Goal: Check status: Check status

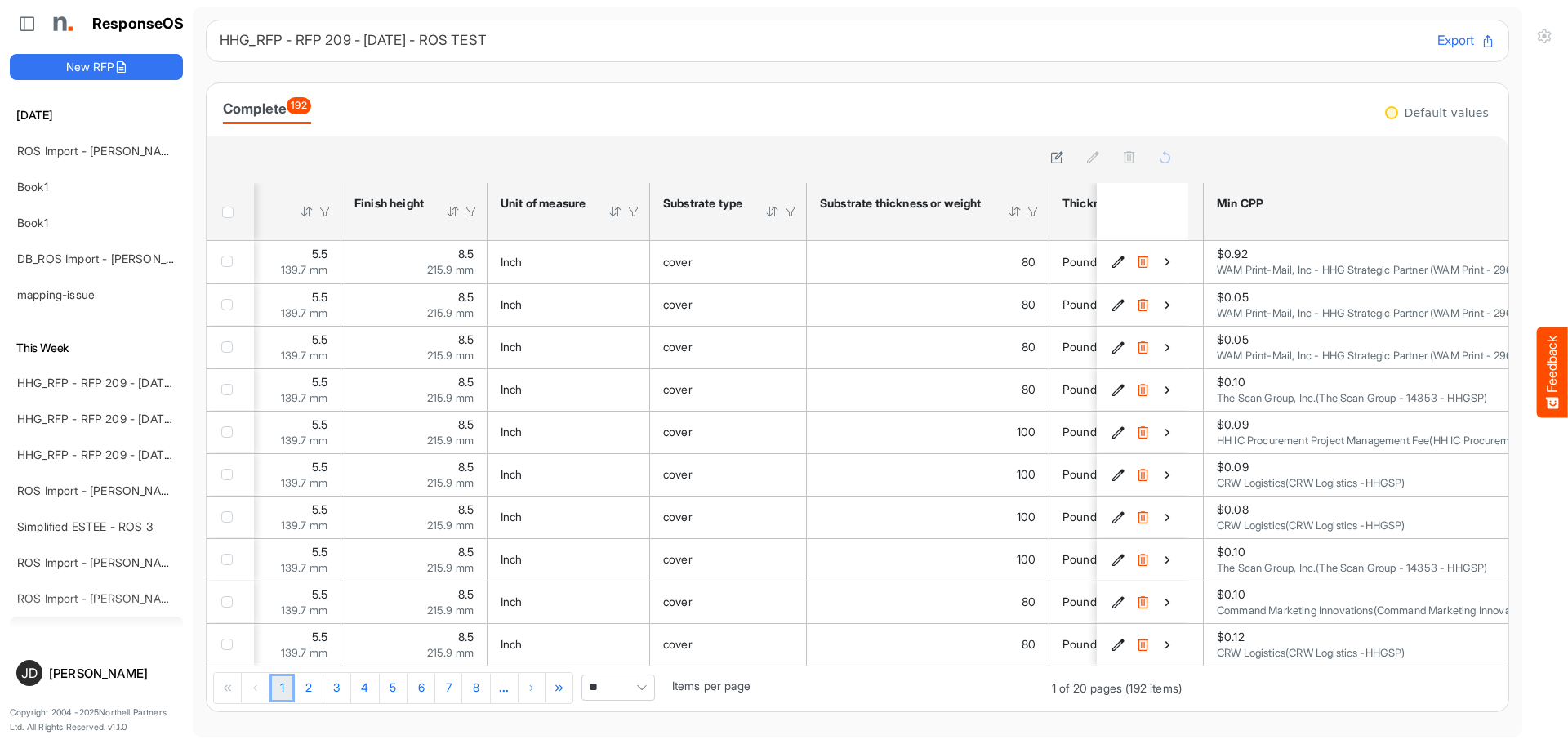
scroll to position [0, 307]
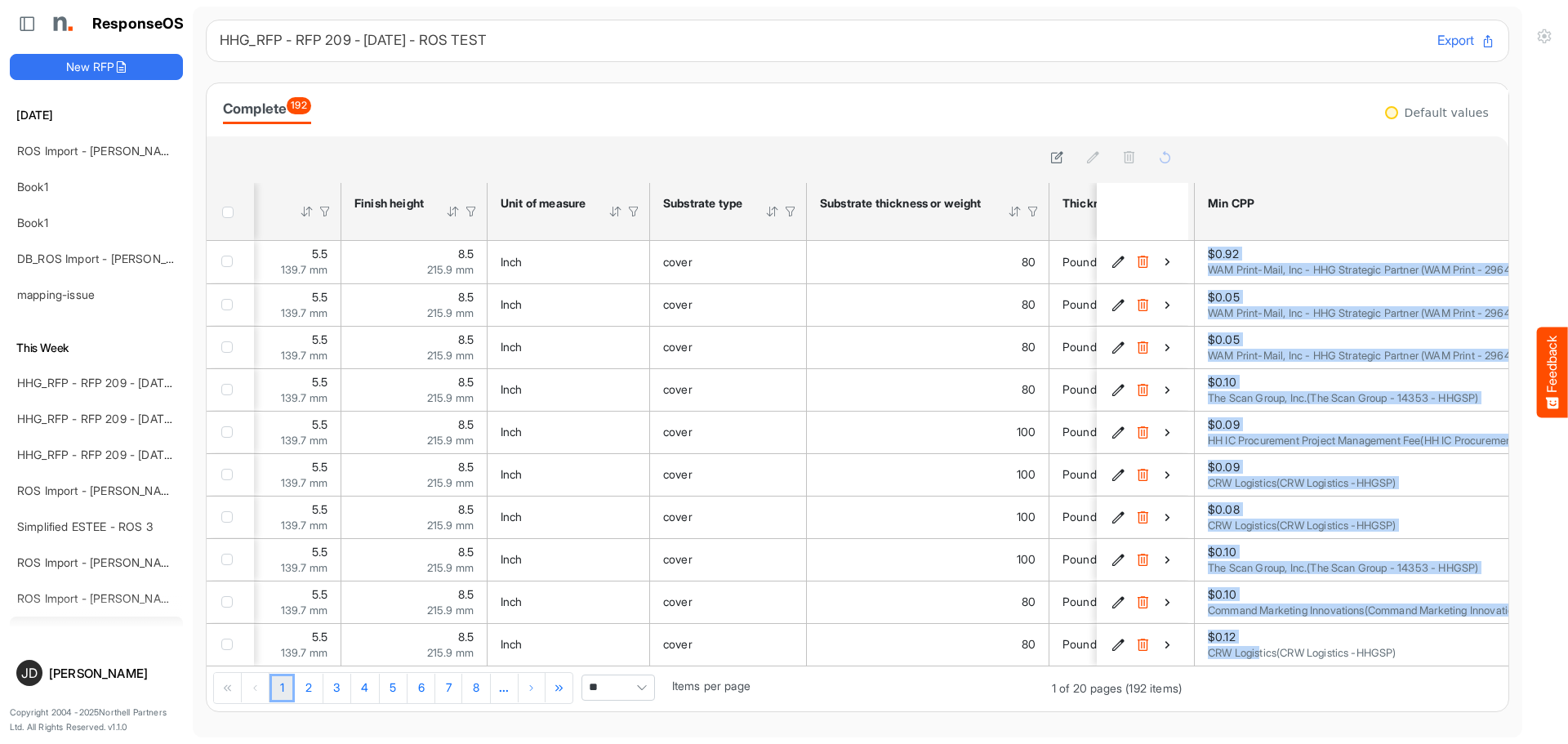
drag, startPoint x: 1250, startPoint y: 665, endPoint x: 1240, endPoint y: 667, distance: 10.2
click at [1240, 665] on div "$0.92 $0.92 1 $0.92 WAM Print-Mail, Inc - HHG Strategic Partner (WAM Print - 29…" at bounding box center [1349, 453] width 320 height 425
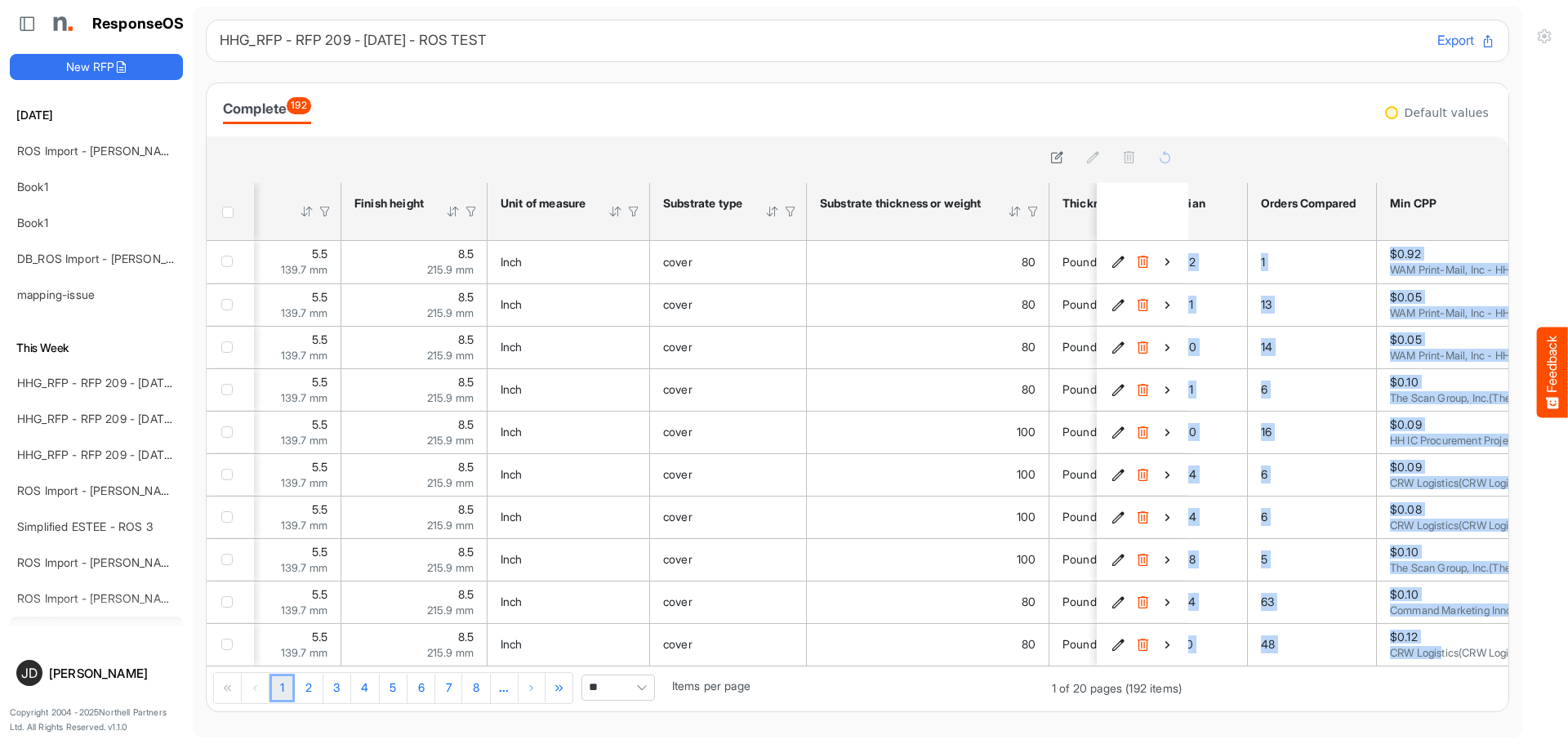
scroll to position [0, 19]
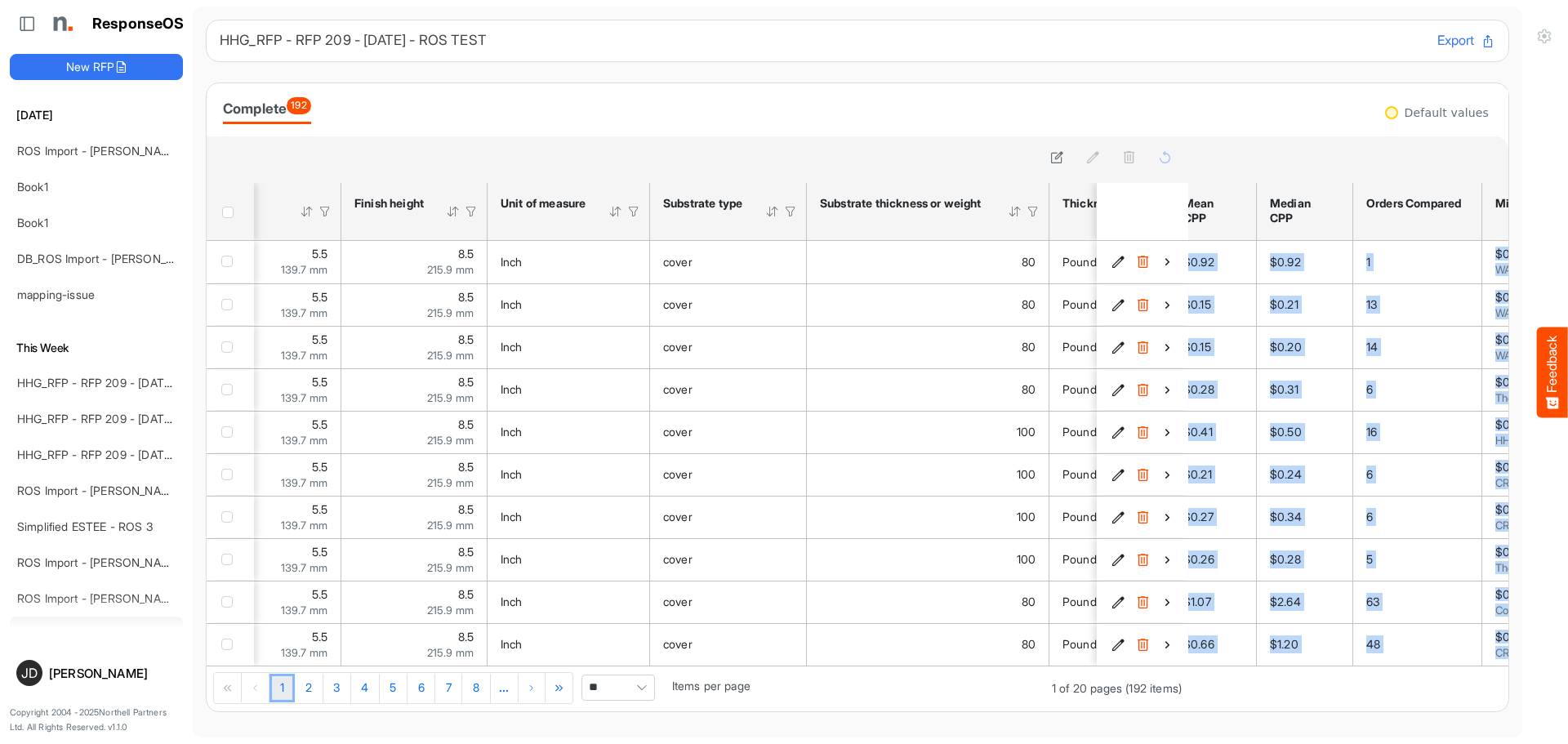
click at [1218, 691] on div "Default values sfgridgtfsuxqrsd2_header_table Mean CPP Median CPP Orders Compar…" at bounding box center [1349, 424] width 320 height 575
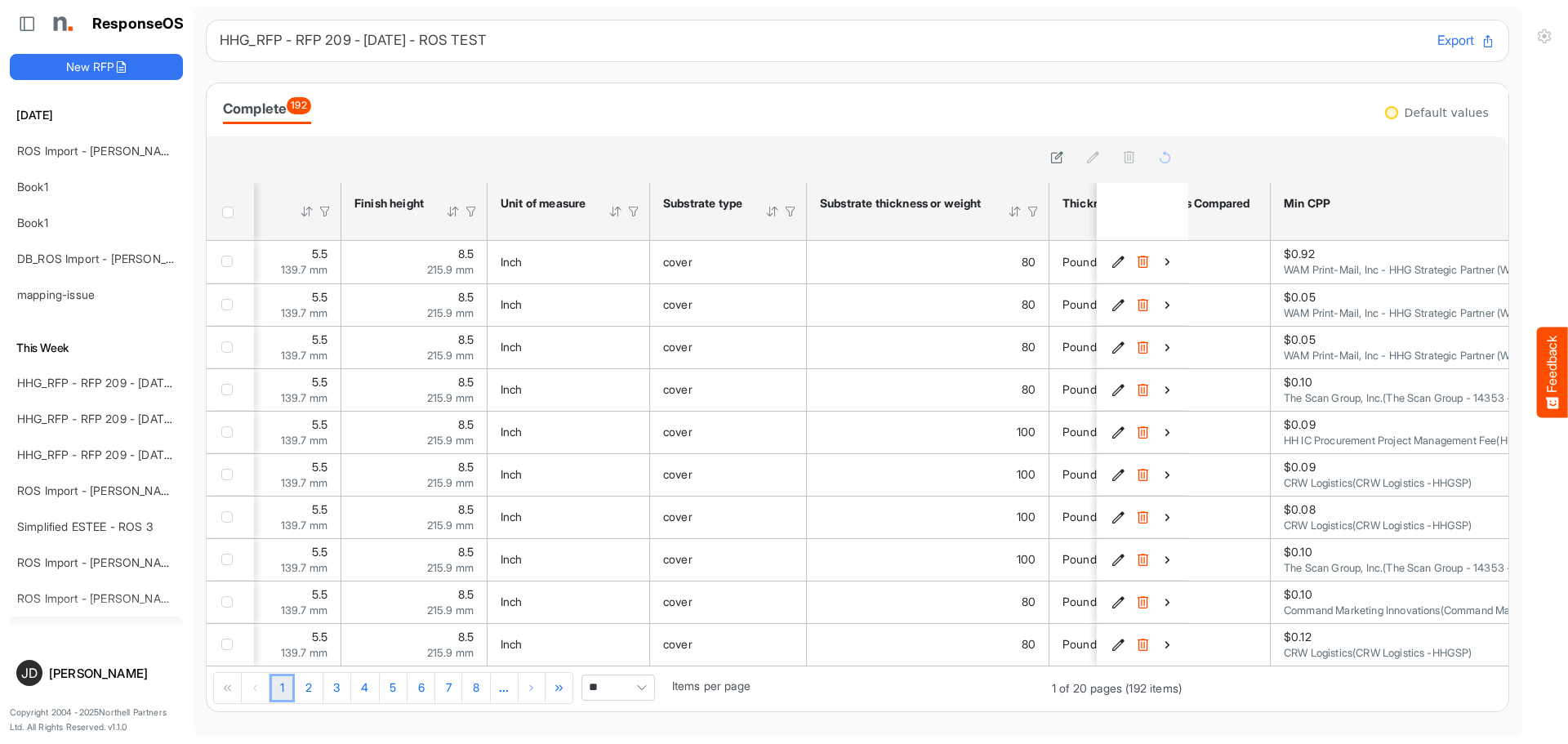
scroll to position [0, 263]
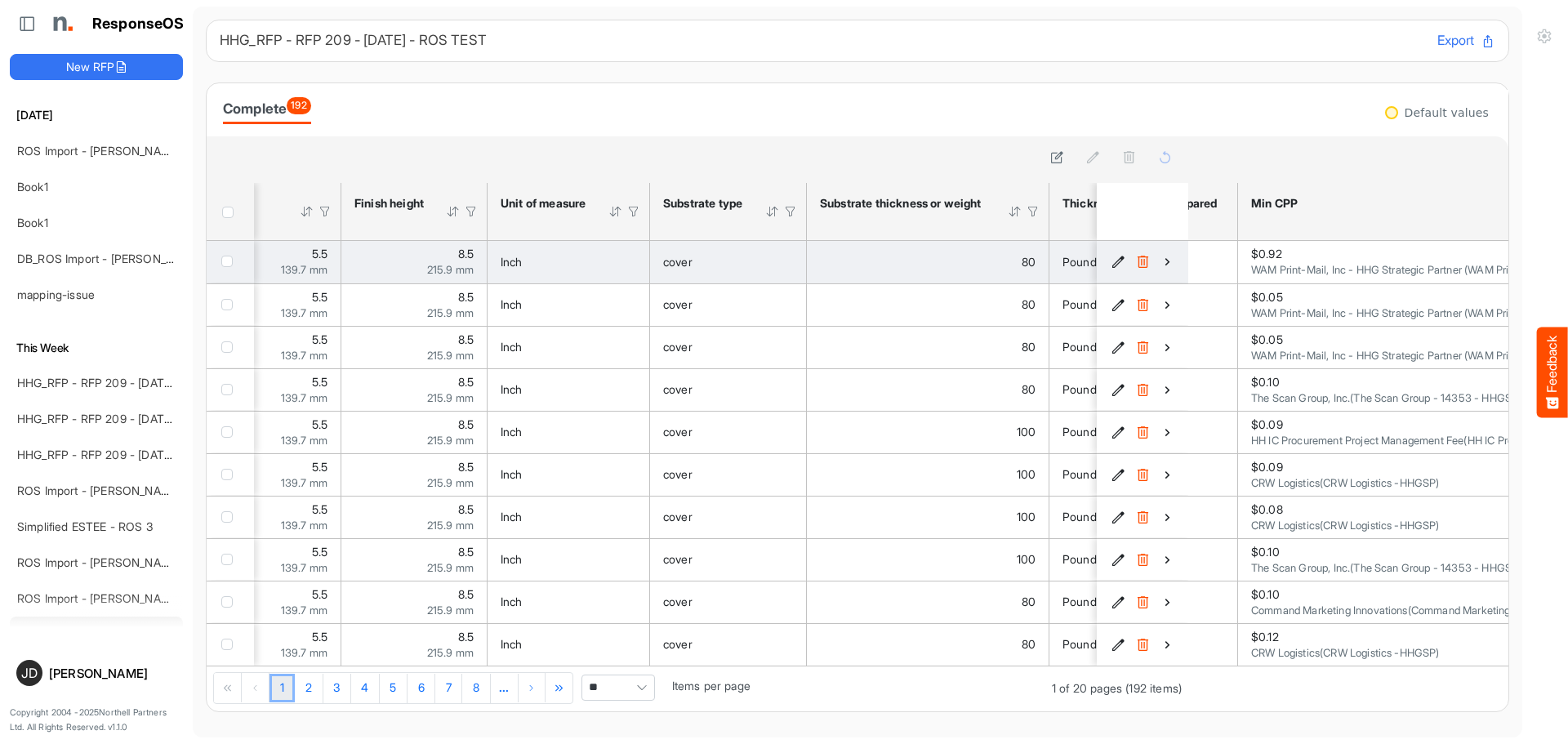
click at [1161, 263] on icon "fd10e176-31be-45b3-9e2b-6fbe96d780d7 is template cell Column Header" at bounding box center [1167, 262] width 13 height 13
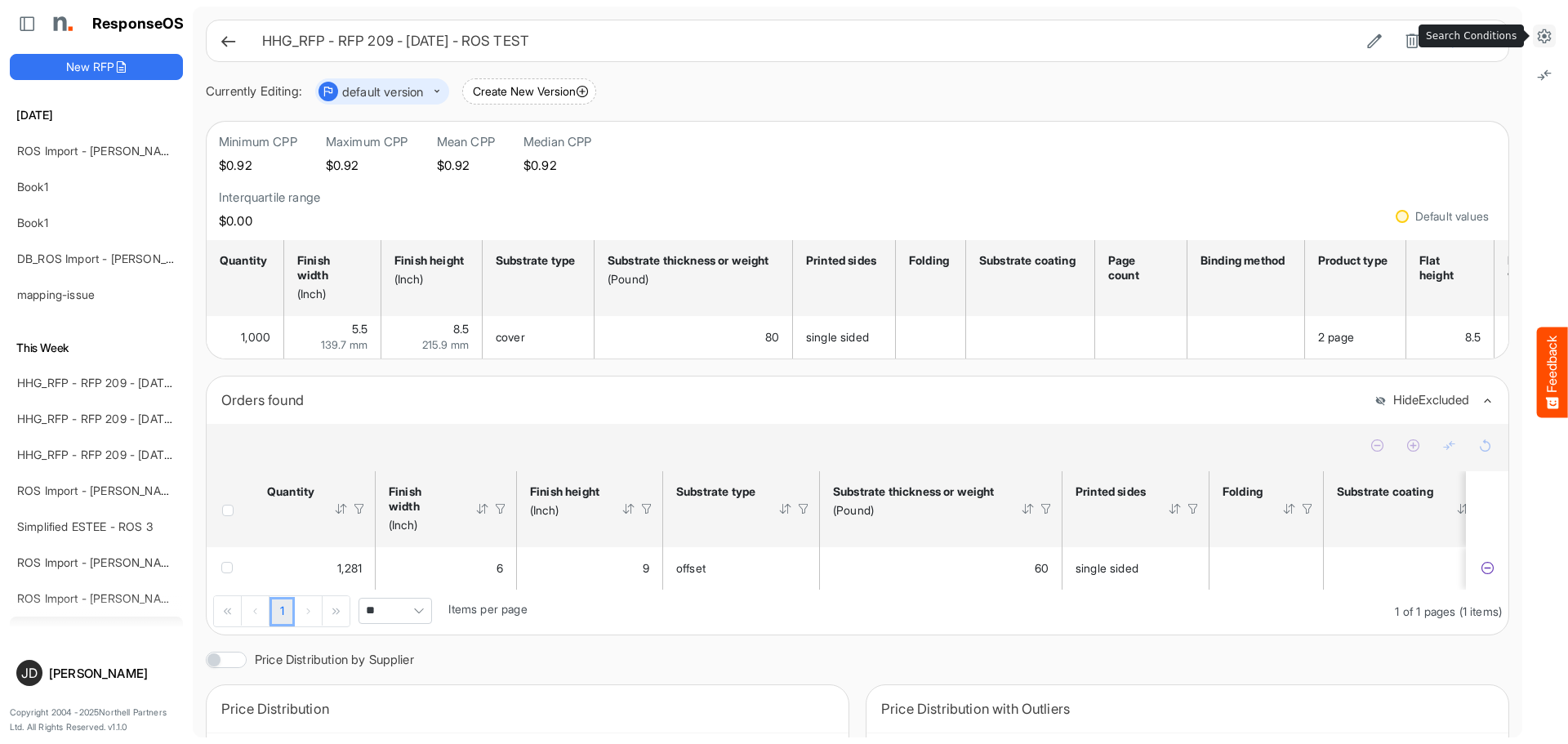
click at [1547, 38] on icon at bounding box center [1544, 35] width 16 height 16
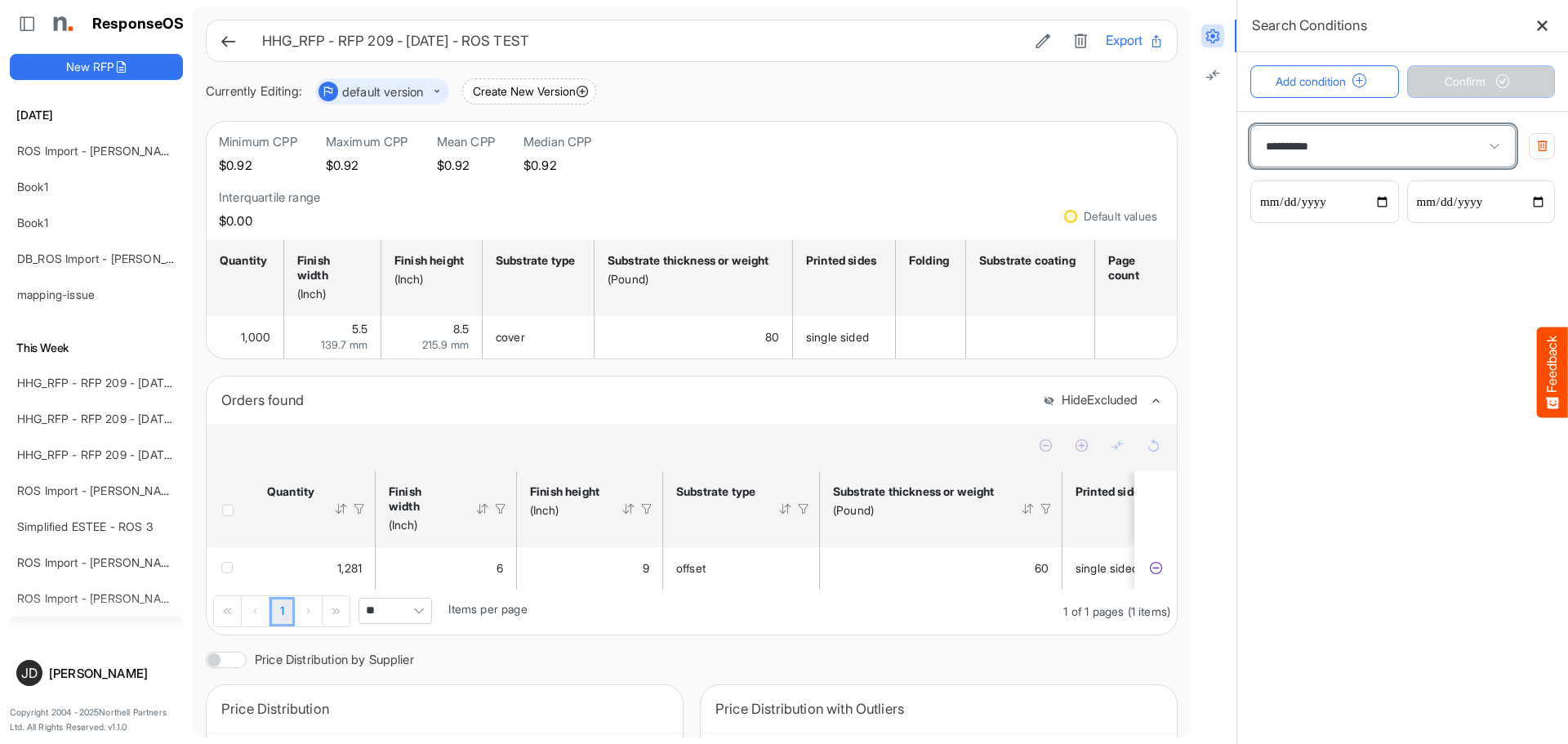
click at [1482, 150] on span at bounding box center [1494, 147] width 25 height 25
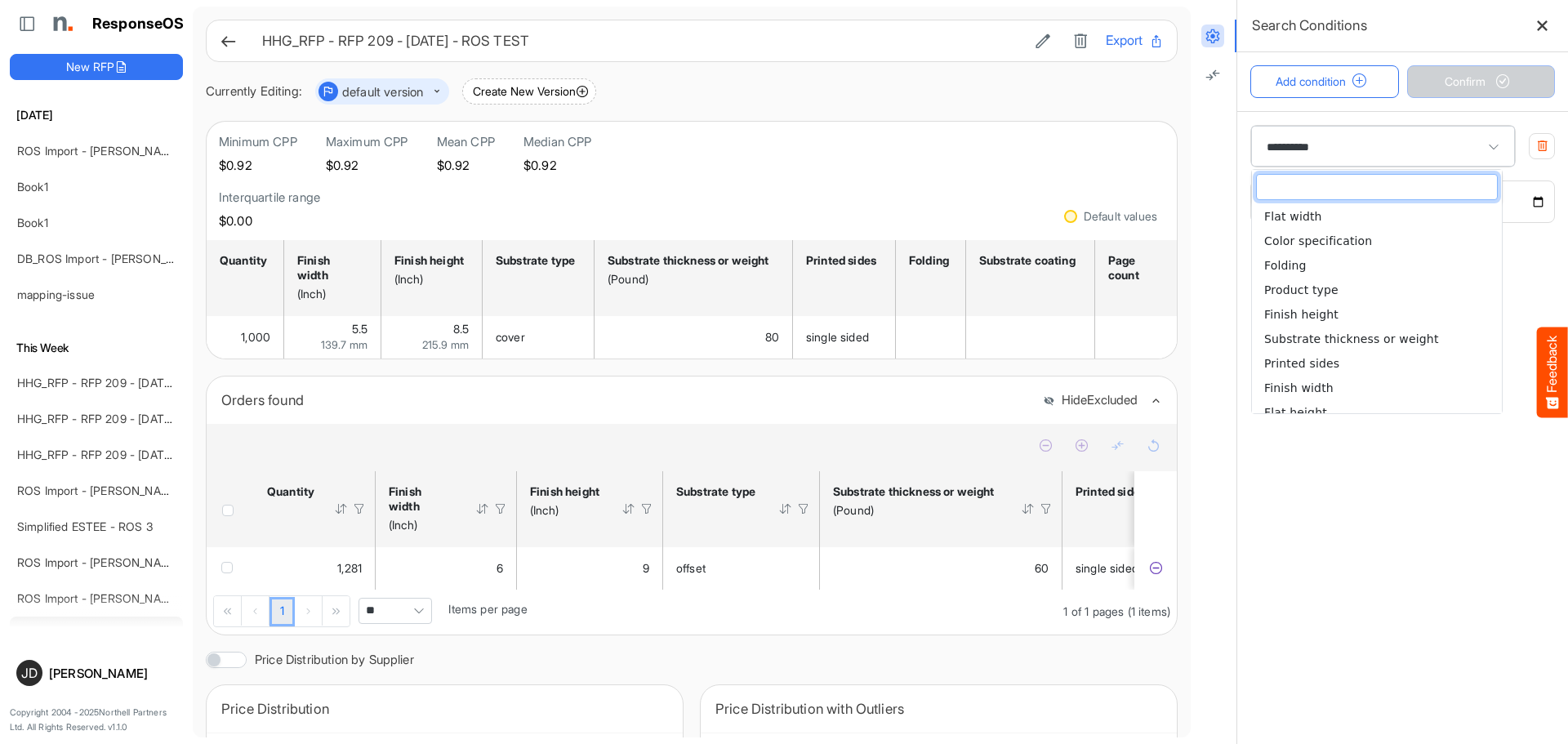
click at [1402, 453] on main "**********" at bounding box center [1402, 428] width 331 height 633
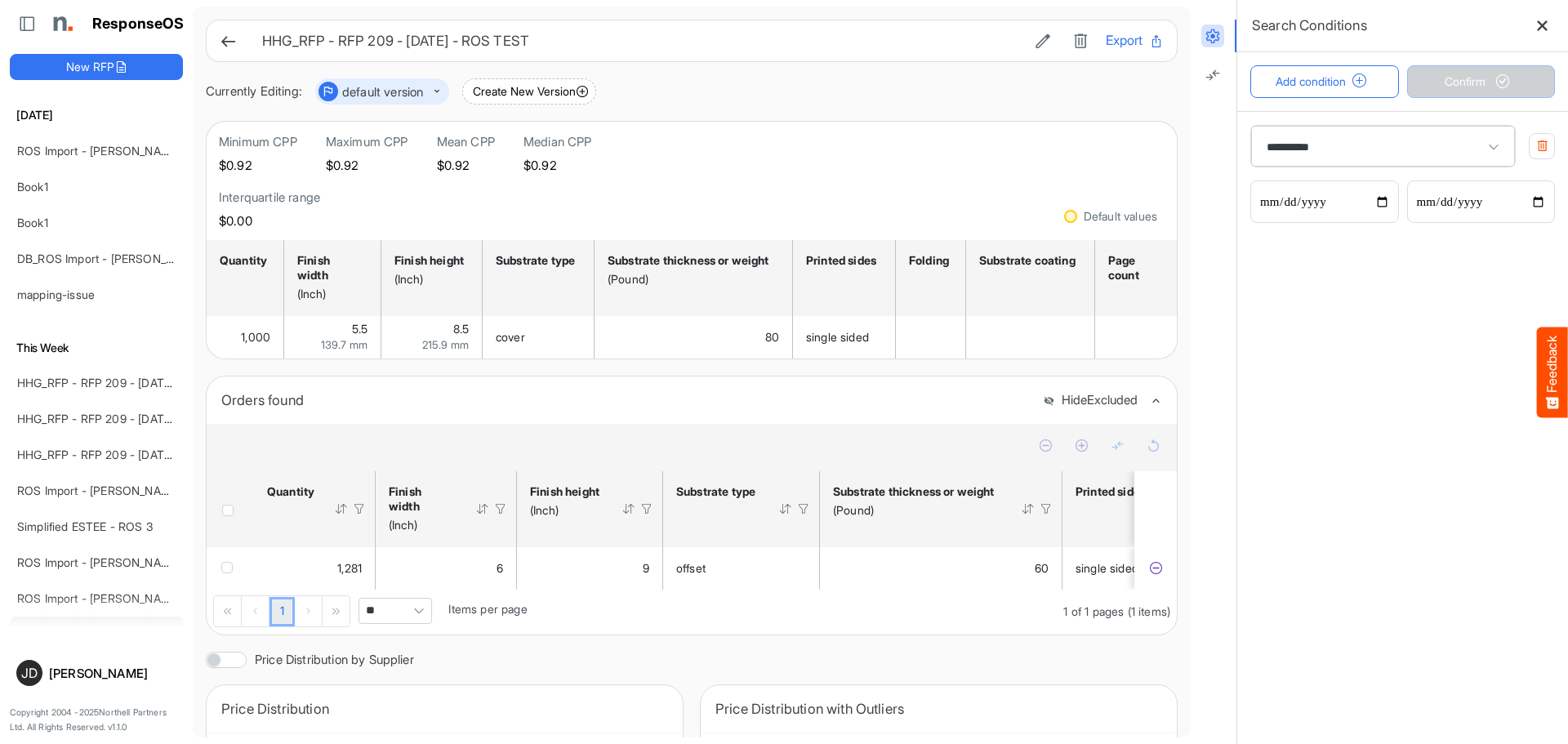
click at [229, 40] on icon at bounding box center [228, 41] width 17 height 17
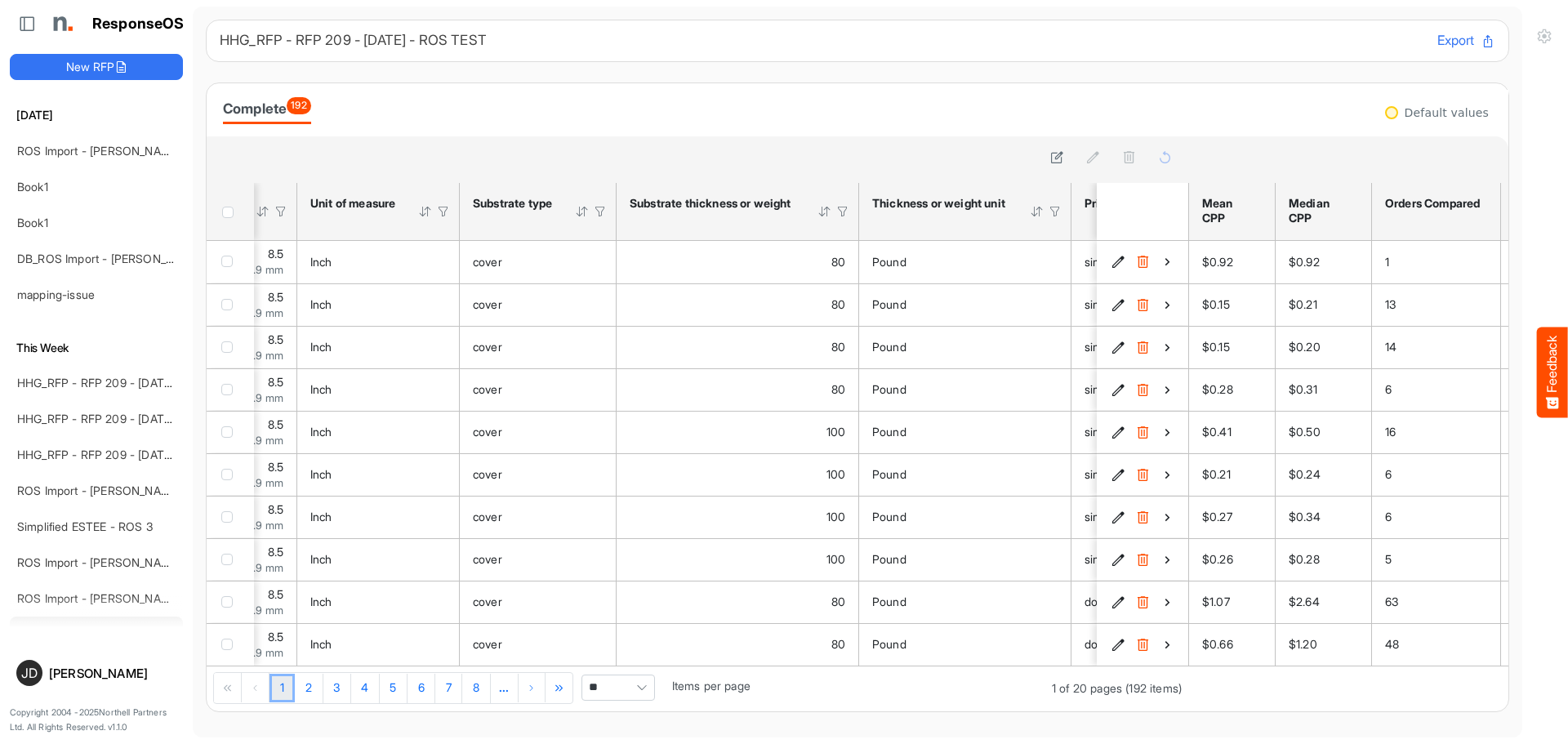
scroll to position [0, 392]
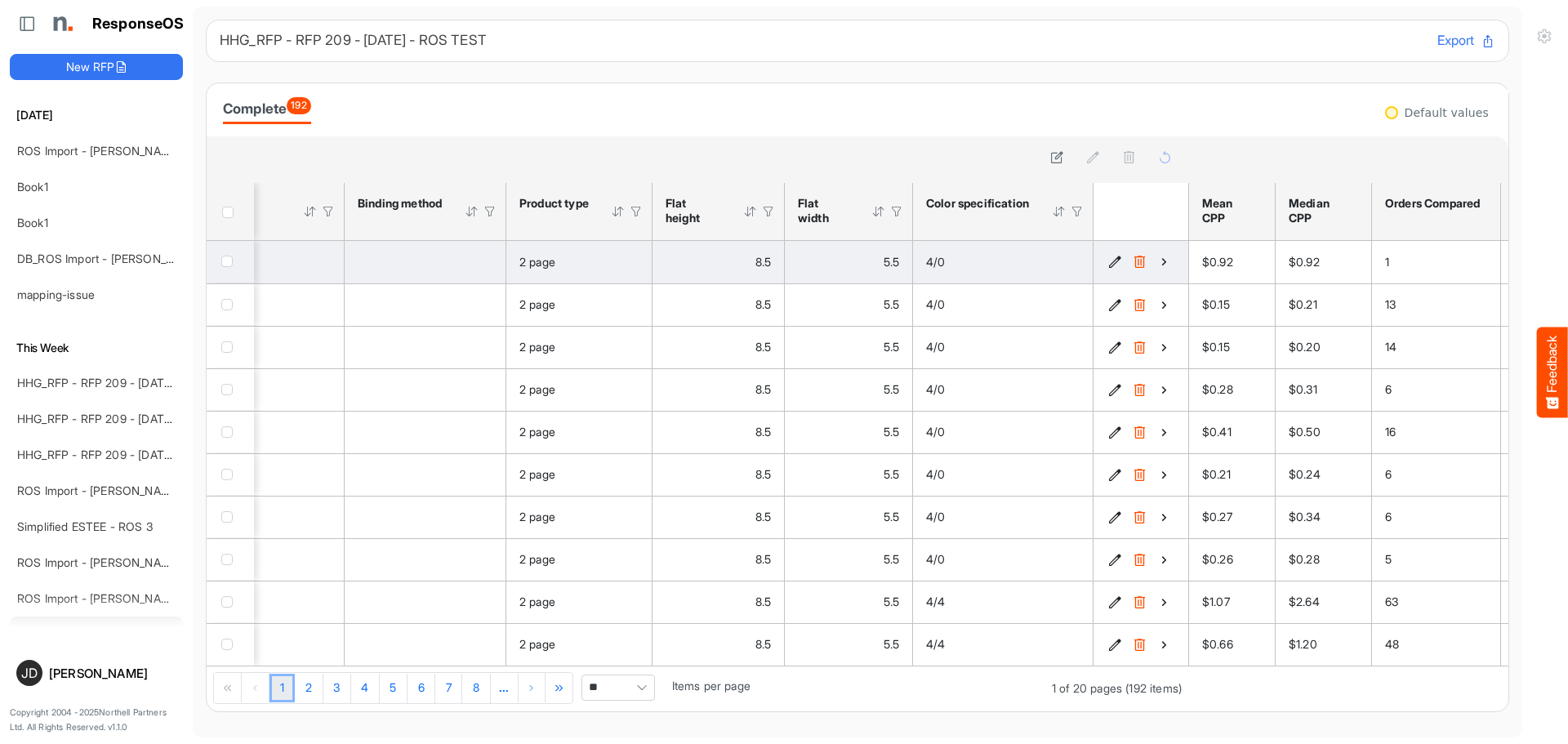
click at [1157, 265] on icon "fd10e176-31be-45b3-9e2b-6fbe96d780d7 is template cell Column Header" at bounding box center [1164, 262] width 13 height 13
